Goal: Task Accomplishment & Management: Use online tool/utility

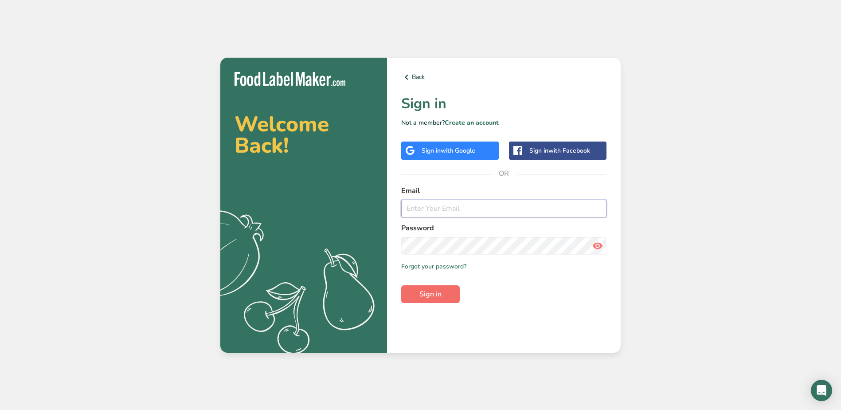
type input "[EMAIL_ADDRESS][DOMAIN_NAME]"
click at [443, 291] on button "Sign in" at bounding box center [430, 294] width 59 height 18
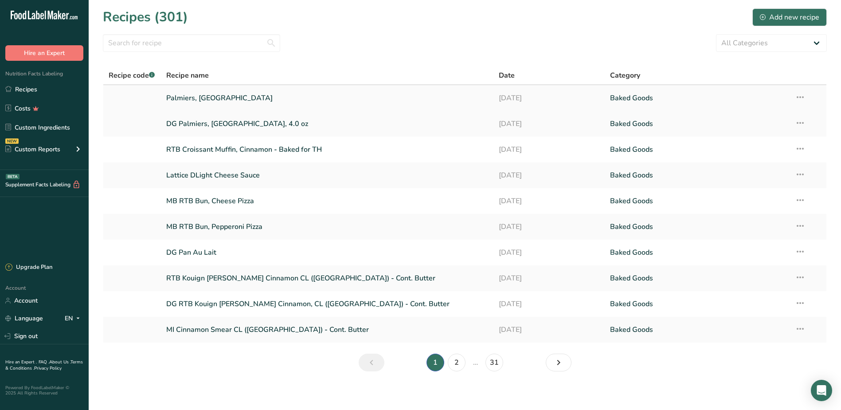
click at [191, 100] on link "Palmiers, [GEOGRAPHIC_DATA]" at bounding box center [327, 98] width 322 height 19
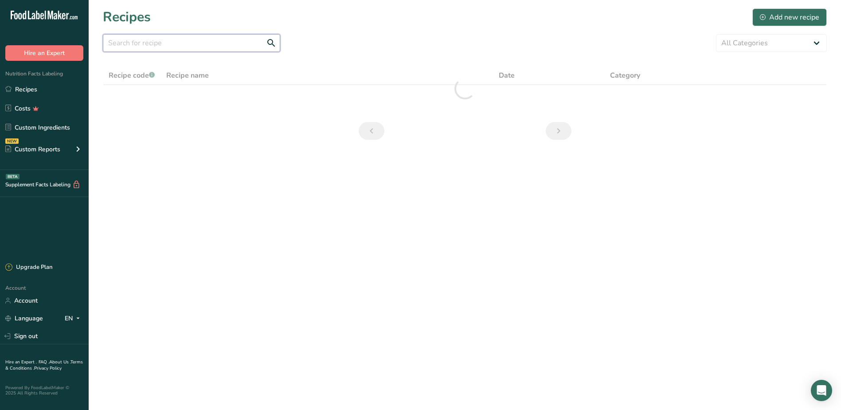
click at [122, 46] on input "text" at bounding box center [191, 43] width 177 height 18
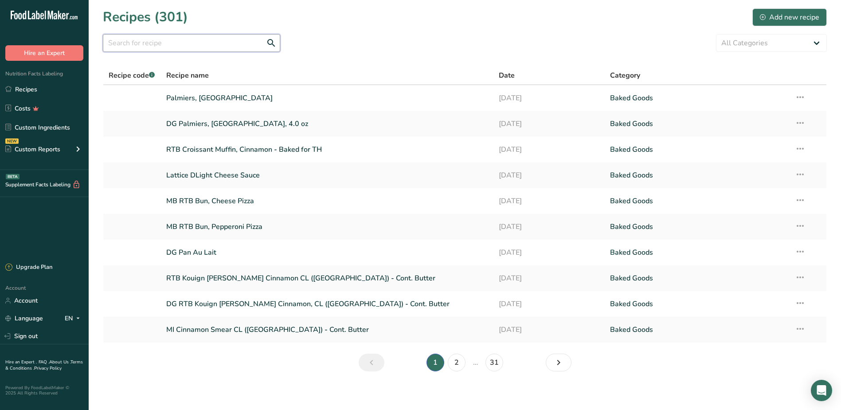
click at [175, 43] on input "text" at bounding box center [191, 43] width 177 height 18
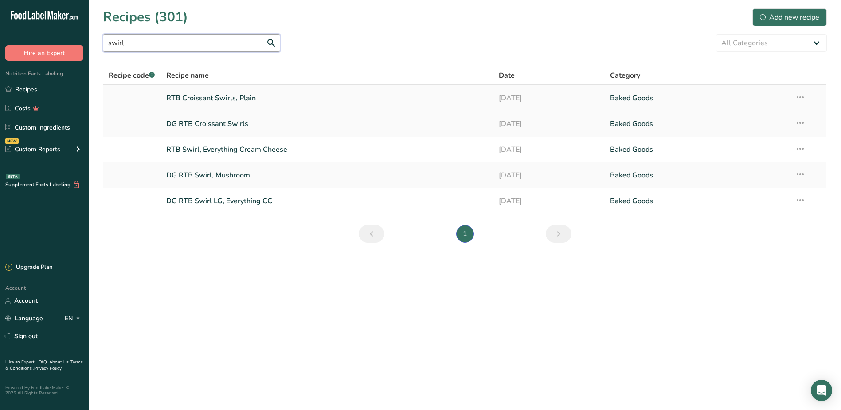
type input "swirl"
click at [204, 98] on link "RTB Croissant Swirls, Plain" at bounding box center [327, 98] width 322 height 19
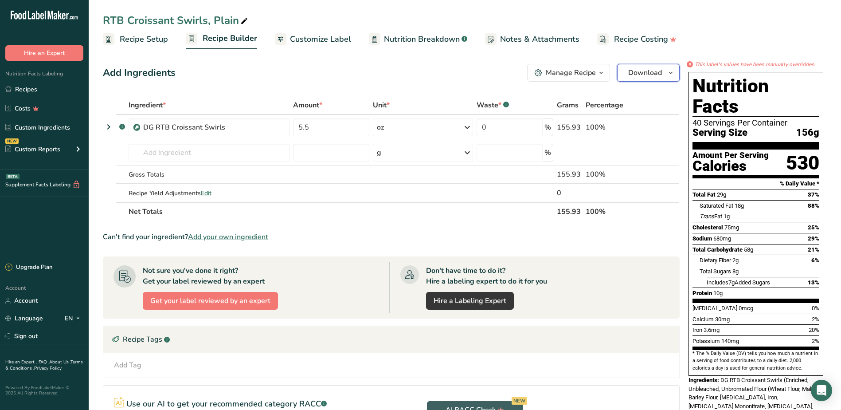
click at [642, 74] on span "Download" at bounding box center [645, 72] width 34 height 11
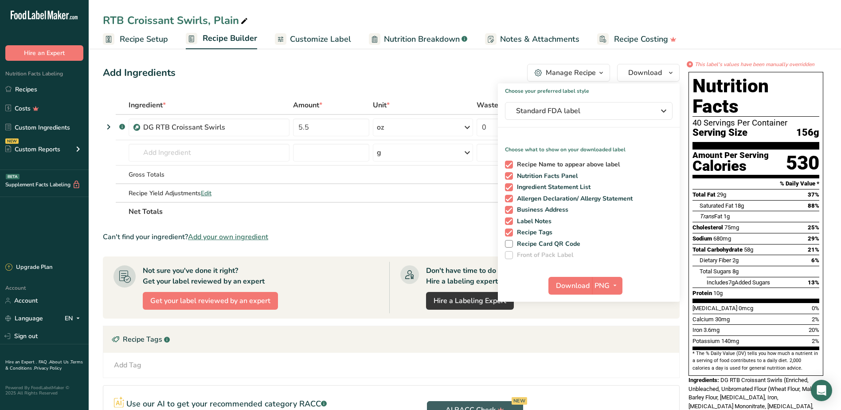
click at [515, 164] on span "Recipe Name to appear above label" at bounding box center [566, 164] width 107 height 8
click at [511, 164] on input "Recipe Name to appear above label" at bounding box center [508, 164] width 6 height 6
checkbox input "false"
click at [509, 185] on span at bounding box center [509, 187] width 8 height 8
click at [509, 185] on input "Ingredient Statement List" at bounding box center [508, 187] width 6 height 6
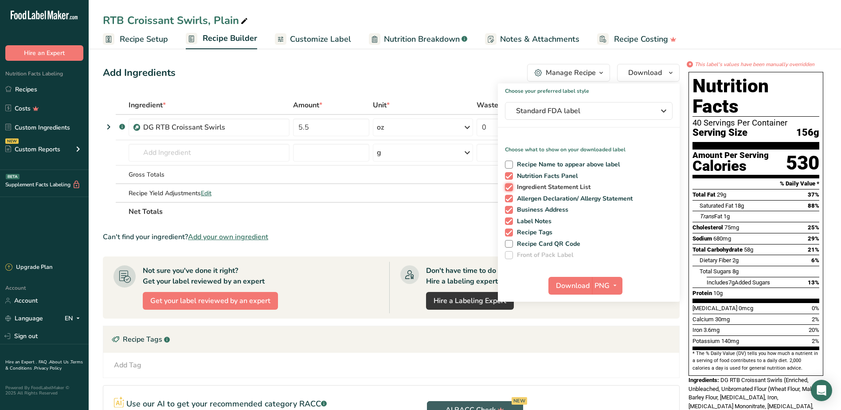
checkbox input "false"
click at [508, 201] on span at bounding box center [509, 199] width 8 height 8
click at [508, 201] on input "Allergen Declaration/ Allergy Statement" at bounding box center [508, 198] width 6 height 6
checkbox input "false"
click at [508, 213] on span at bounding box center [509, 210] width 8 height 8
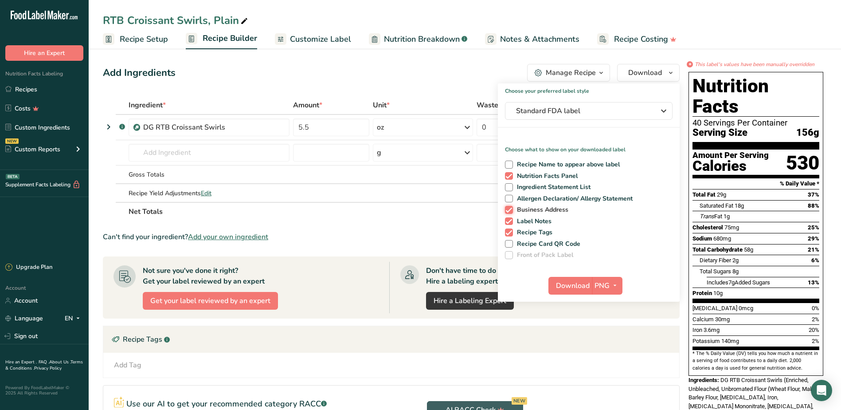
click at [508, 212] on input "Business Address" at bounding box center [508, 210] width 6 height 6
checkbox input "false"
click at [508, 220] on span at bounding box center [509, 221] width 8 height 8
click at [508, 220] on input "Label Notes" at bounding box center [508, 221] width 6 height 6
checkbox input "false"
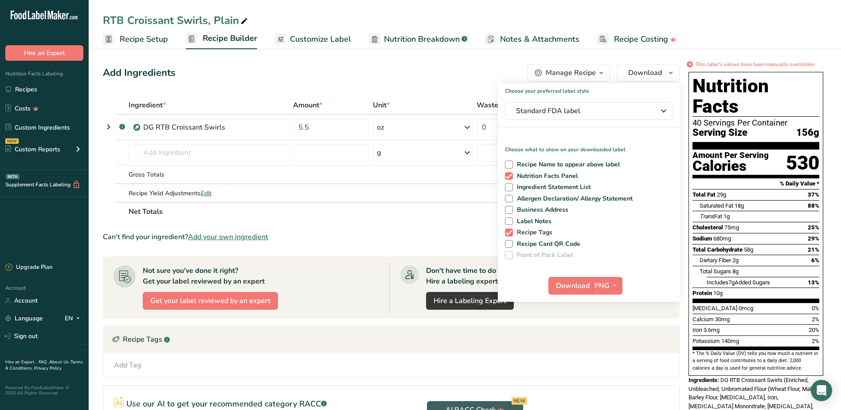
click at [509, 233] on span at bounding box center [509, 232] width 8 height 8
click at [509, 233] on input "Recipe Tags" at bounding box center [508, 232] width 6 height 6
checkbox input "false"
click at [613, 285] on icon "button" at bounding box center [614, 285] width 7 height 11
click at [606, 348] on link "PDF" at bounding box center [608, 347] width 28 height 15
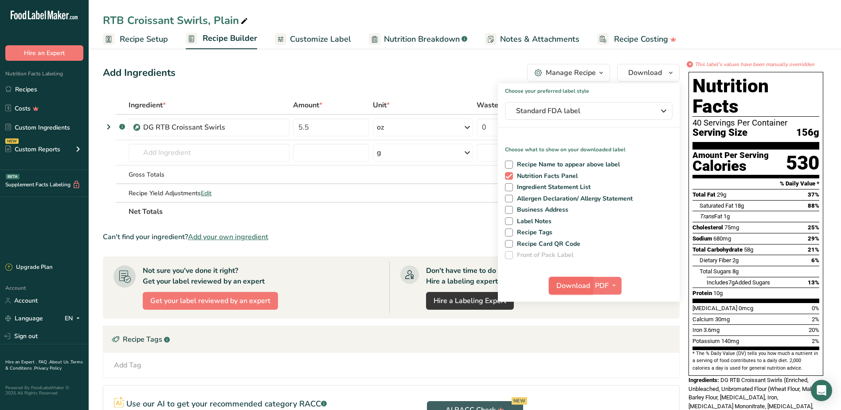
click at [581, 285] on span "Download" at bounding box center [573, 285] width 34 height 11
click at [332, 35] on span "Customize Label" at bounding box center [320, 39] width 61 height 12
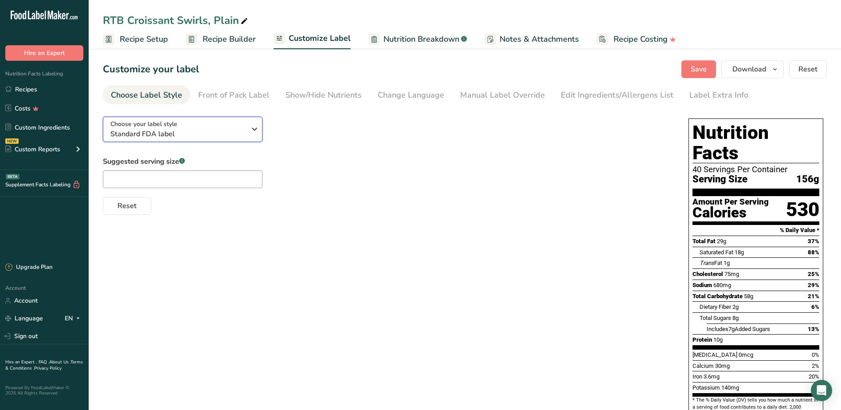
click at [251, 128] on icon "button" at bounding box center [254, 129] width 11 height 16
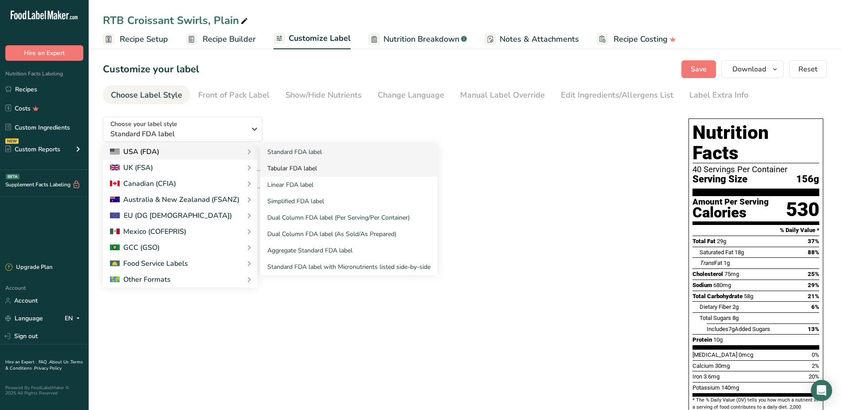
click at [291, 171] on link "Tabular FDA label" at bounding box center [348, 168] width 177 height 16
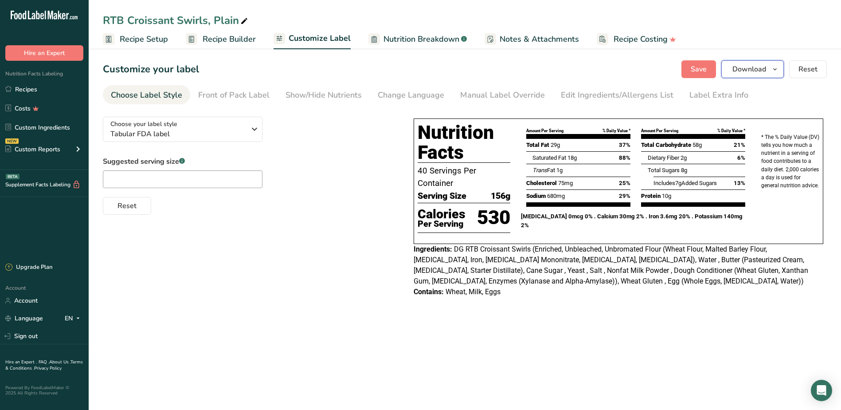
click at [771, 74] on button "Download" at bounding box center [752, 69] width 62 height 18
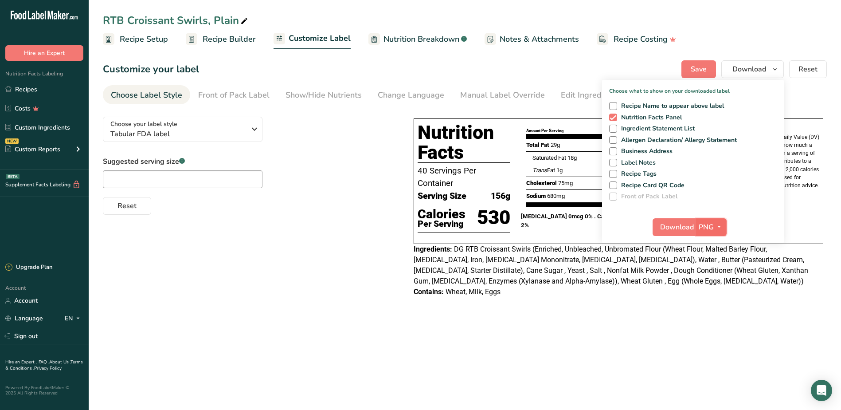
click at [721, 226] on icon "button" at bounding box center [718, 226] width 7 height 11
click at [719, 259] on link "BMP" at bounding box center [712, 259] width 28 height 15
click at [683, 227] on span "Download" at bounding box center [677, 227] width 34 height 11
click at [816, 31] on ul "Recipe Setup Recipe Builder Customize Label Nutrition Breakdown .a-a{fill:#3473…" at bounding box center [465, 38] width 752 height 21
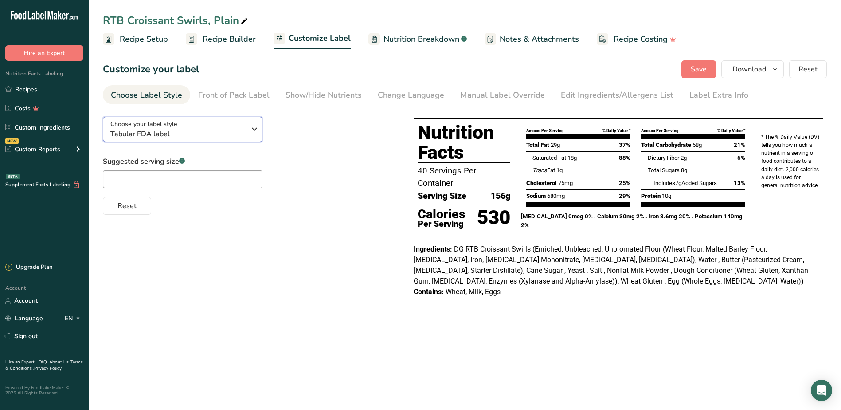
click at [251, 130] on icon "button" at bounding box center [254, 129] width 11 height 16
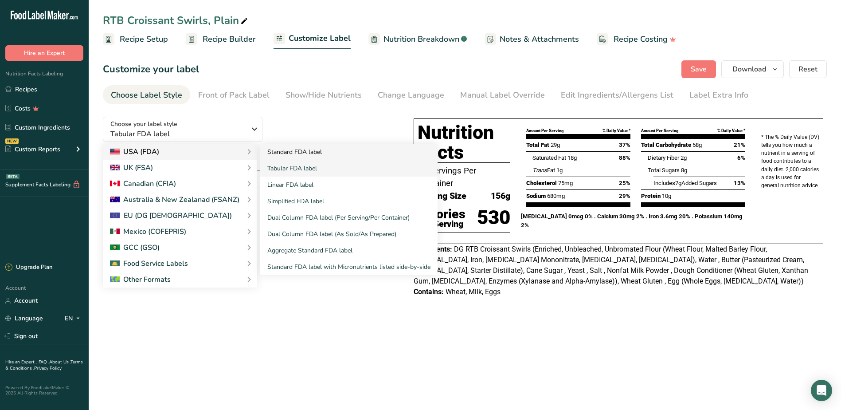
click at [287, 152] on link "Standard FDA label" at bounding box center [348, 152] width 177 height 16
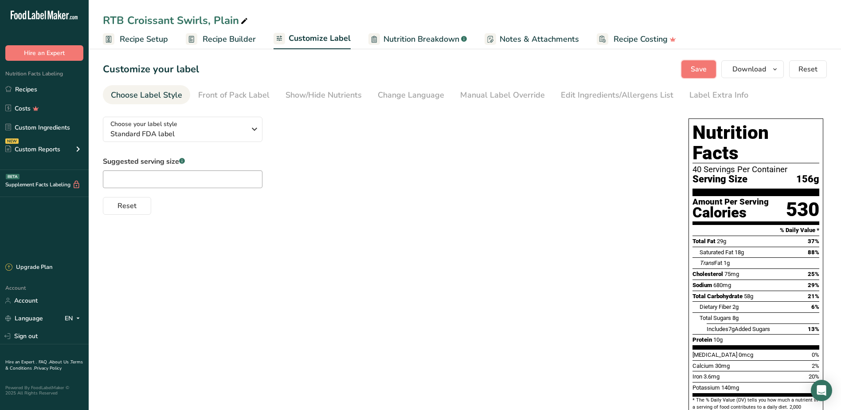
click at [707, 65] on span "Save" at bounding box center [699, 69] width 16 height 11
